Goal: Transaction & Acquisition: Purchase product/service

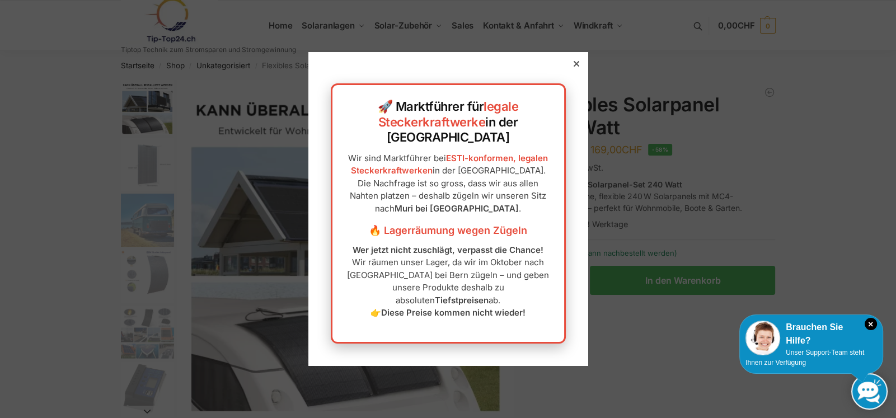
click at [573, 67] on icon at bounding box center [576, 64] width 6 height 6
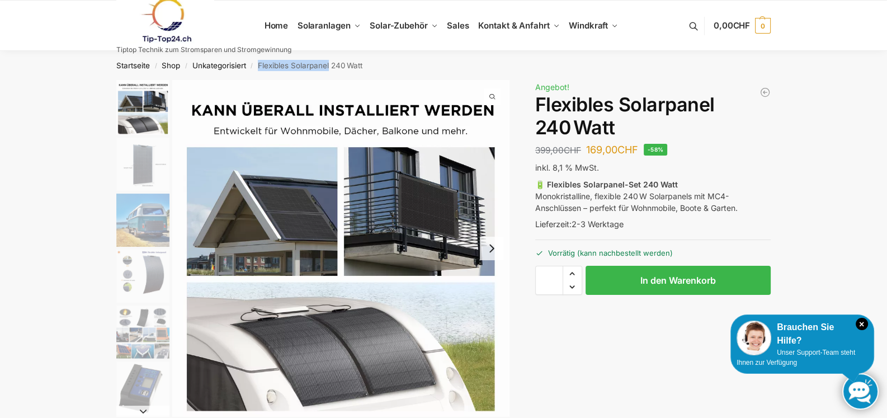
drag, startPoint x: 259, startPoint y: 63, endPoint x: 330, endPoint y: 64, distance: 71.1
click at [330, 64] on nav "Startseite / Shop / Unkategorisiert / Flexibles Solarpanel 240 Watt" at bounding box center [444, 65] width 694 height 29
copy nav "Flexibles Solarpanel"
click at [690, 23] on button at bounding box center [699, 26] width 29 height 52
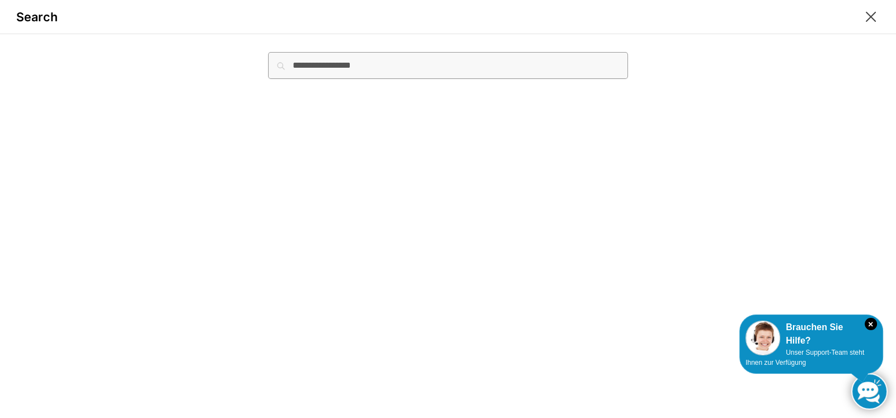
click at [330, 66] on input "Suche nach:" at bounding box center [447, 65] width 359 height 27
paste input "**********"
type input "**********"
click at [590, 52] on button "Suchen" at bounding box center [608, 58] width 37 height 12
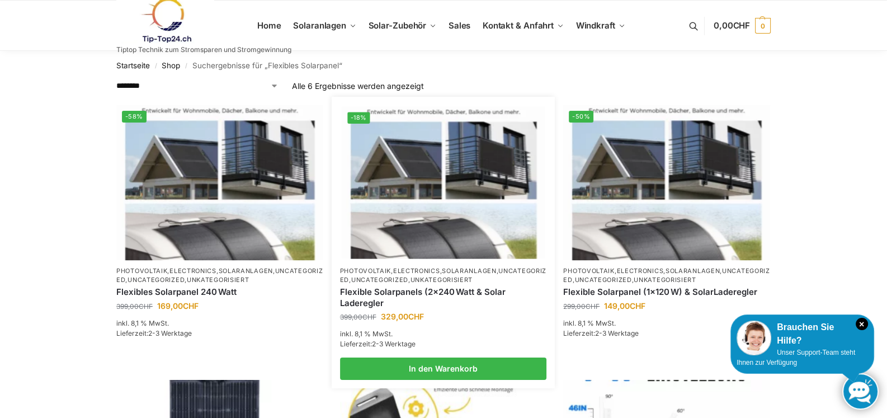
scroll to position [111, 0]
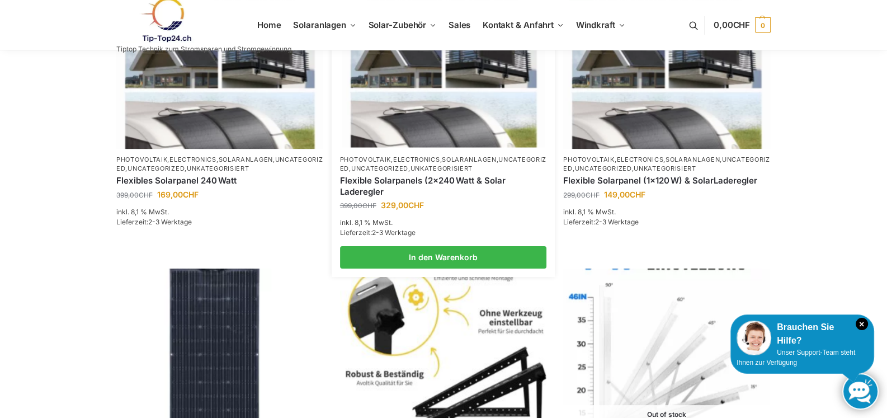
click at [459, 134] on img at bounding box center [443, 72] width 203 height 152
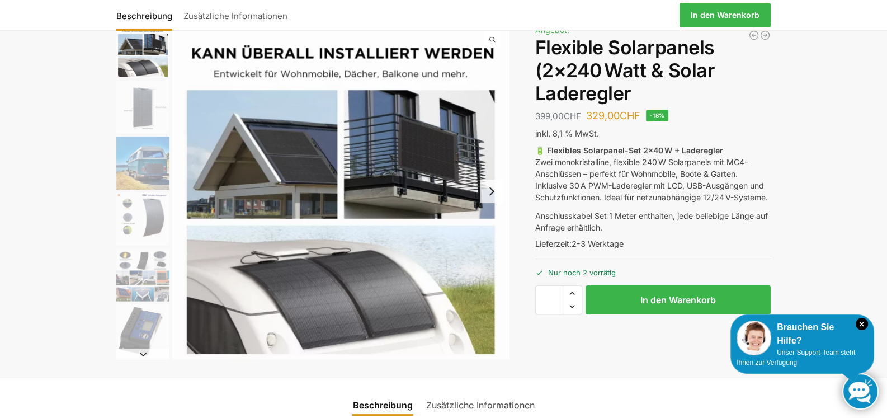
scroll to position [111, 0]
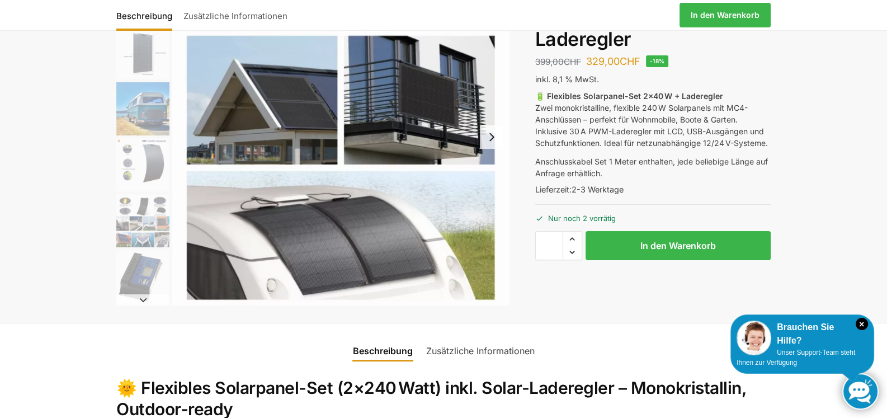
click at [153, 215] on img "5 / 9" at bounding box center [142, 220] width 53 height 53
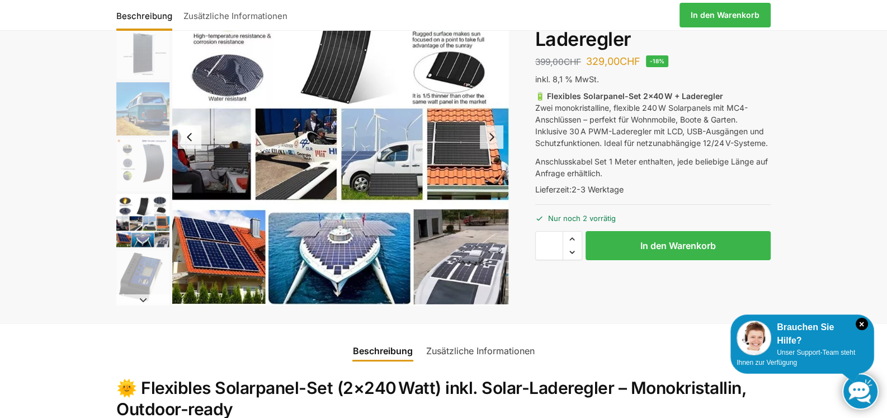
click at [143, 173] on img "4 / 9" at bounding box center [142, 164] width 53 height 53
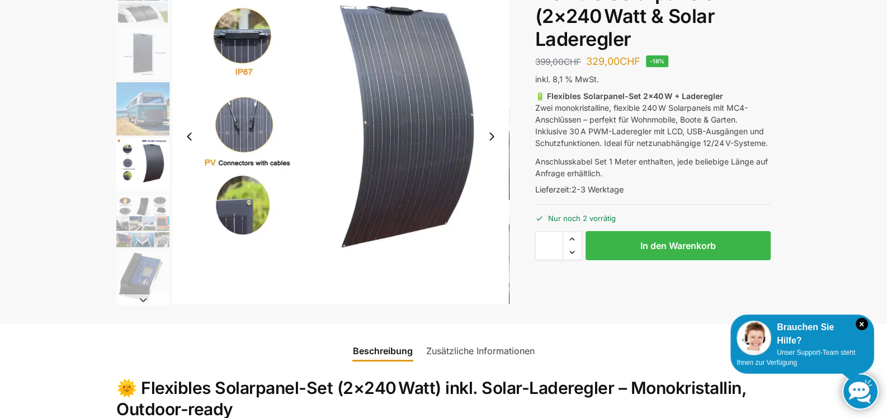
scroll to position [55, 0]
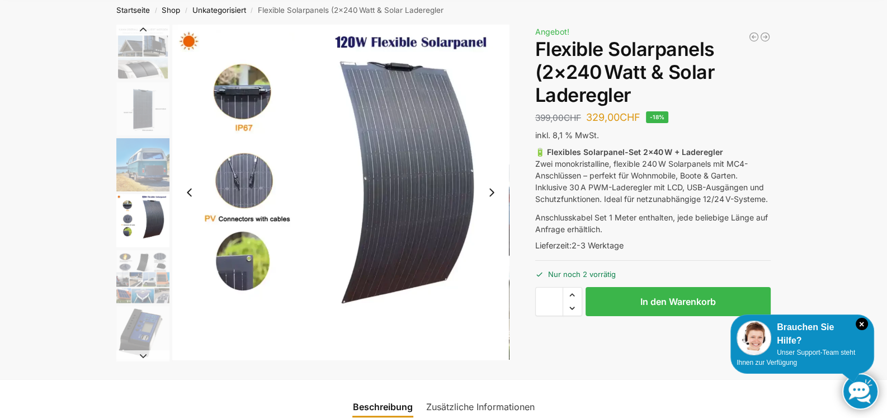
click at [135, 110] on img "2 / 9" at bounding box center [142, 108] width 53 height 53
